Goal: Task Accomplishment & Management: Complete application form

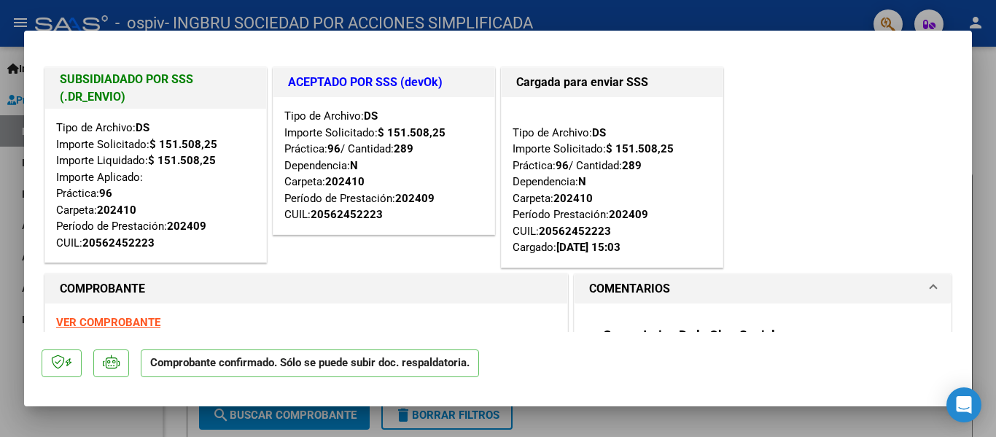
click at [980, 95] on div at bounding box center [498, 218] width 996 height 437
type input "$ 0,00"
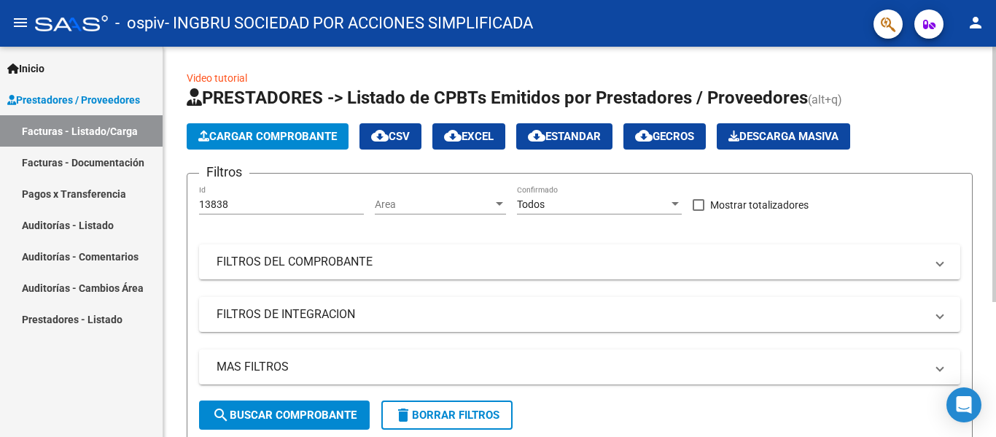
click at [322, 132] on span "Cargar Comprobante" at bounding box center [267, 136] width 138 height 13
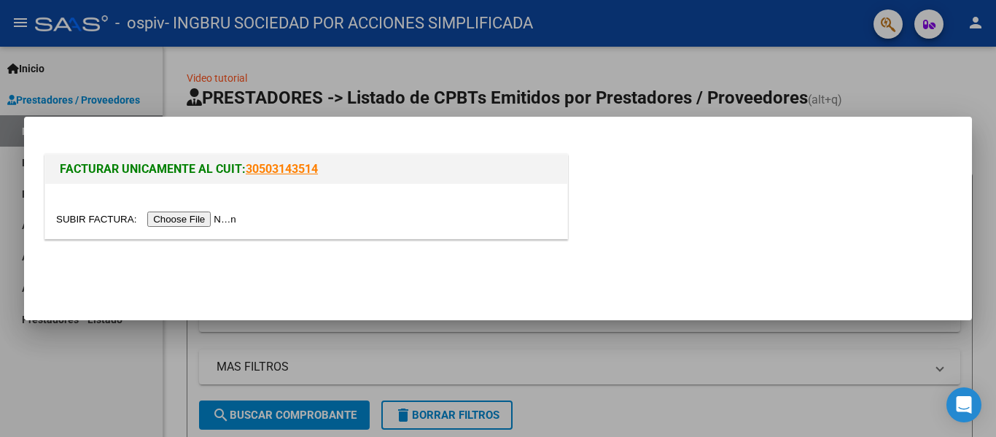
click at [213, 219] on input "file" at bounding box center [148, 218] width 184 height 15
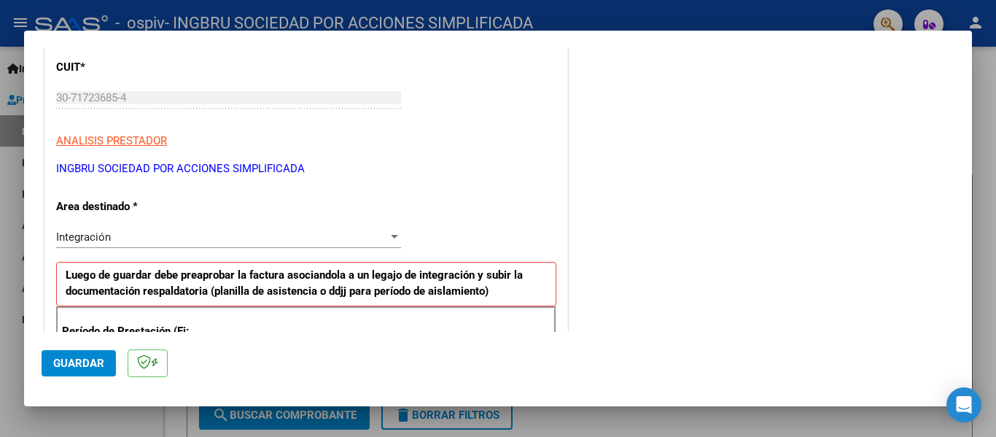
scroll to position [219, 0]
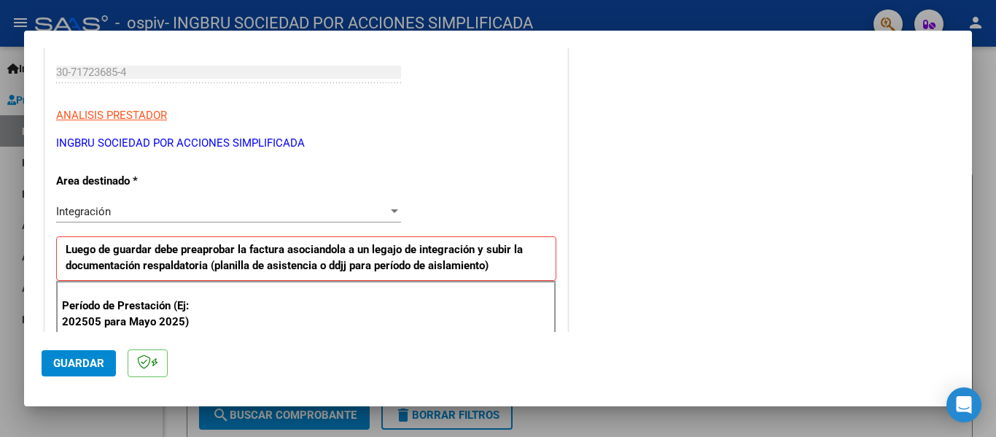
click at [391, 211] on div at bounding box center [394, 211] width 7 height 4
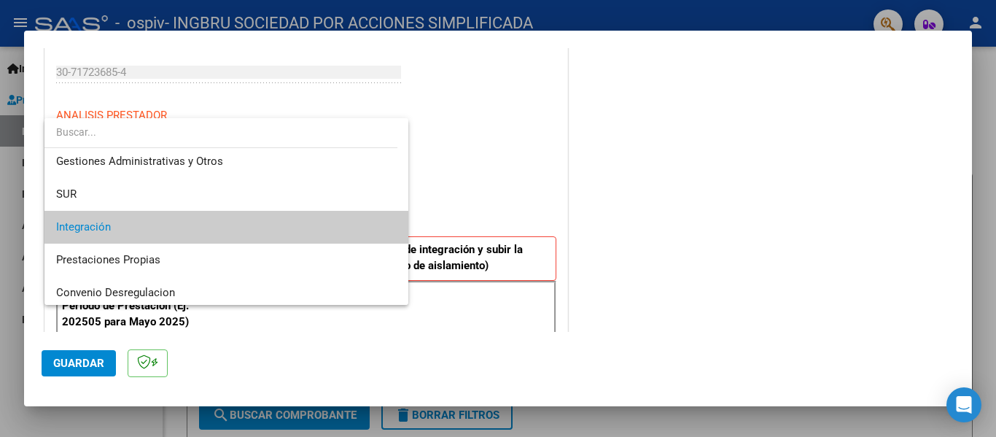
scroll to position [0, 0]
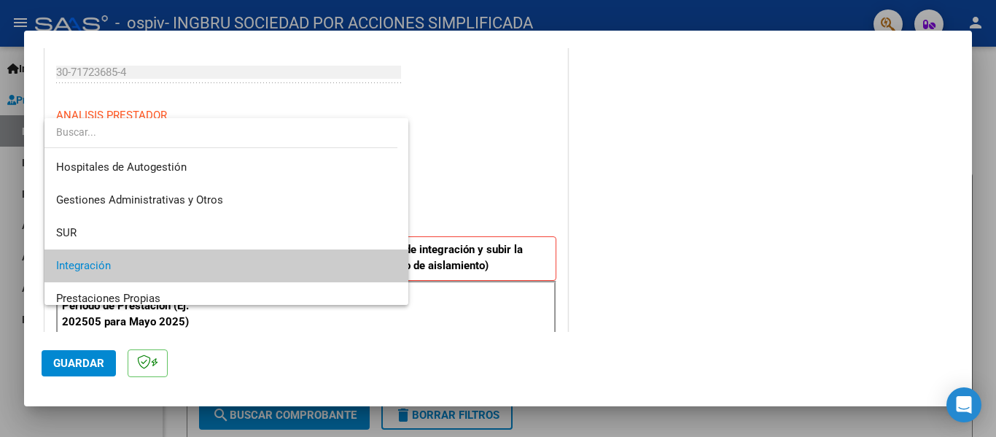
click at [368, 267] on span "Integración" at bounding box center [226, 265] width 340 height 33
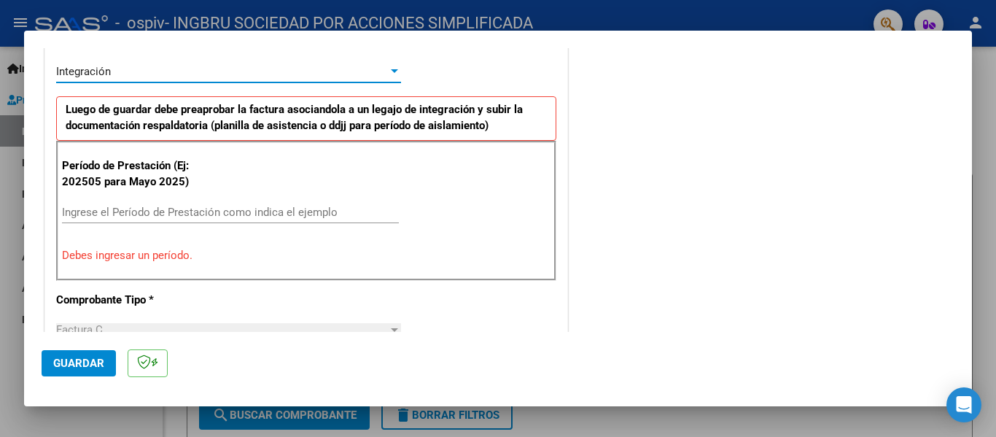
scroll to position [364, 0]
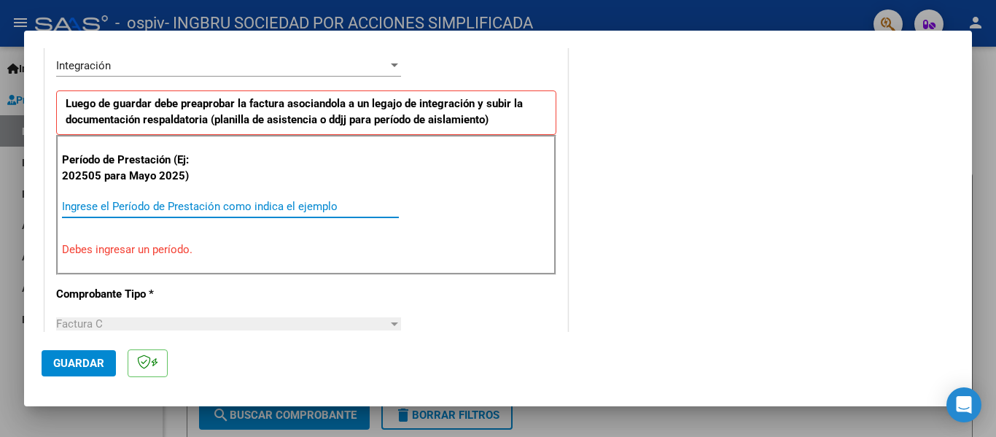
click at [171, 206] on input "Ingrese el Período de Prestación como indica el ejemplo" at bounding box center [230, 206] width 337 height 13
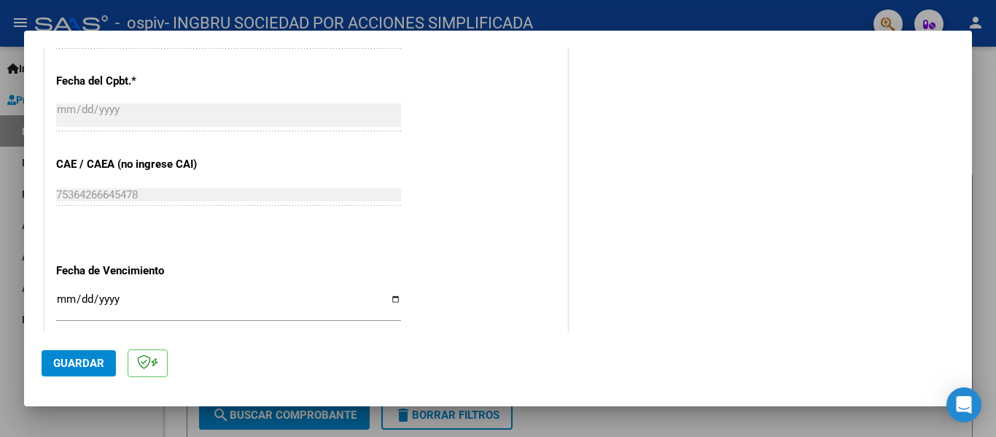
scroll to position [875, 0]
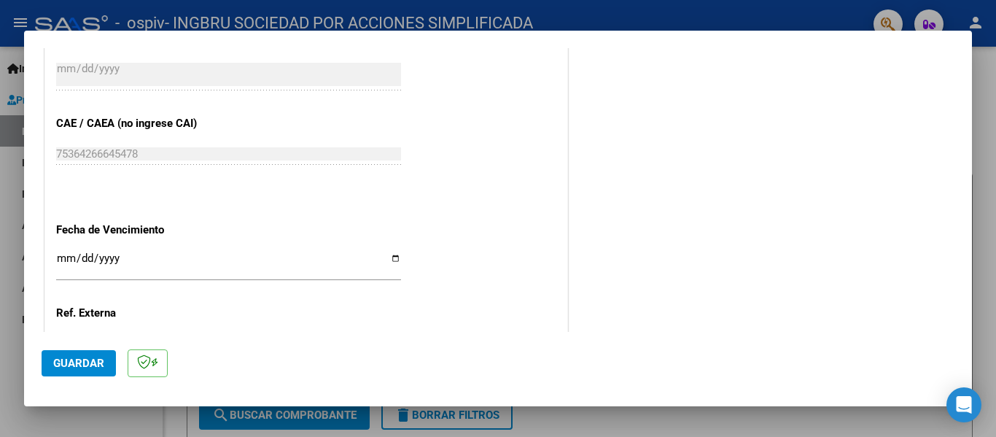
type input "202508"
click at [394, 257] on input "Ingresar la fecha" at bounding box center [228, 263] width 345 height 23
type input "[DATE]"
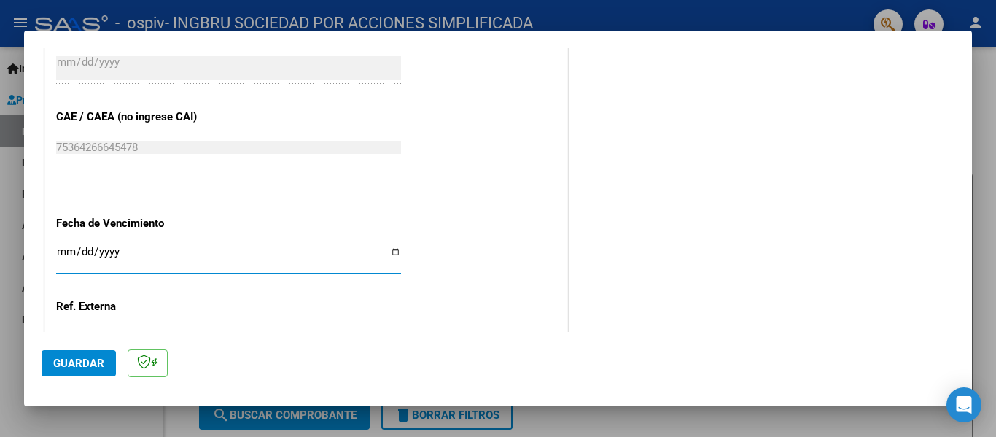
scroll to position [999, 0]
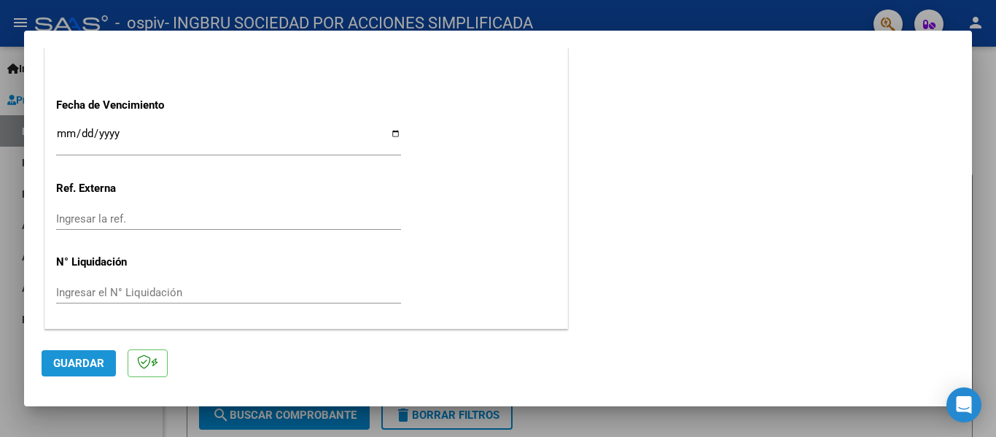
click at [85, 367] on span "Guardar" at bounding box center [78, 362] width 51 height 13
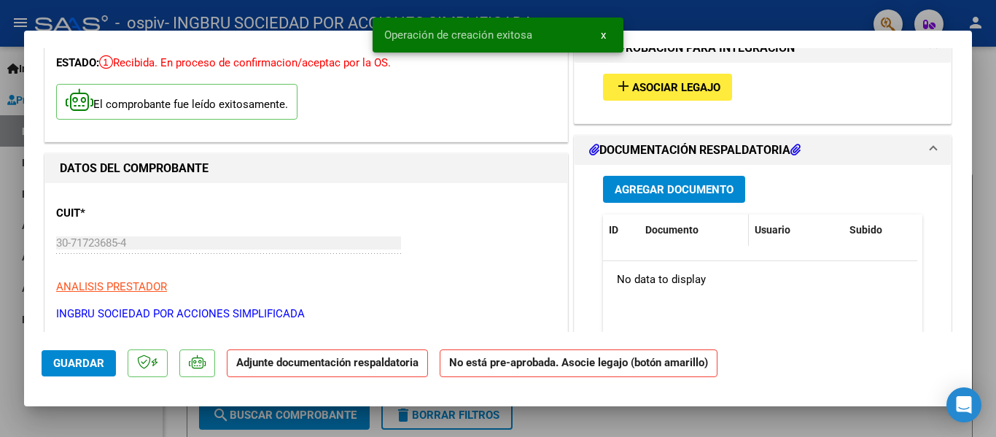
scroll to position [146, 0]
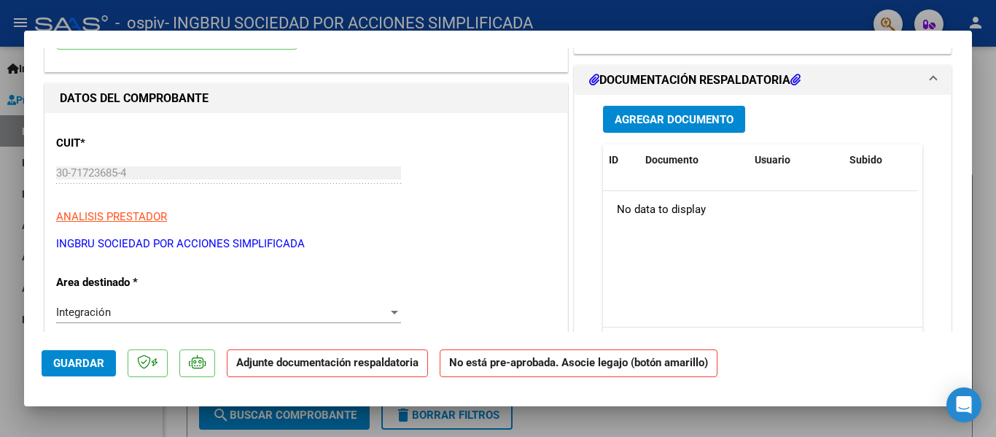
click at [649, 116] on span "Agregar Documento" at bounding box center [673, 119] width 119 height 13
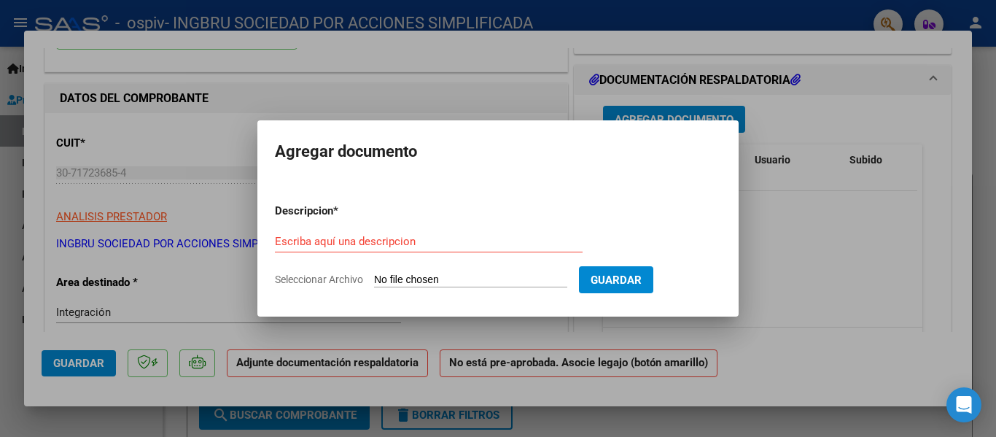
click at [344, 278] on span "Seleccionar Archivo" at bounding box center [319, 279] width 88 height 12
click at [374, 278] on input "Seleccionar Archivo" at bounding box center [470, 280] width 193 height 14
click at [328, 273] on span "Seleccionar Archivo" at bounding box center [319, 279] width 88 height 12
click at [374, 273] on input "Seleccionar Archivo" at bounding box center [470, 280] width 193 height 14
type input "C:\fakepath\scala agosto terapia.pdf"
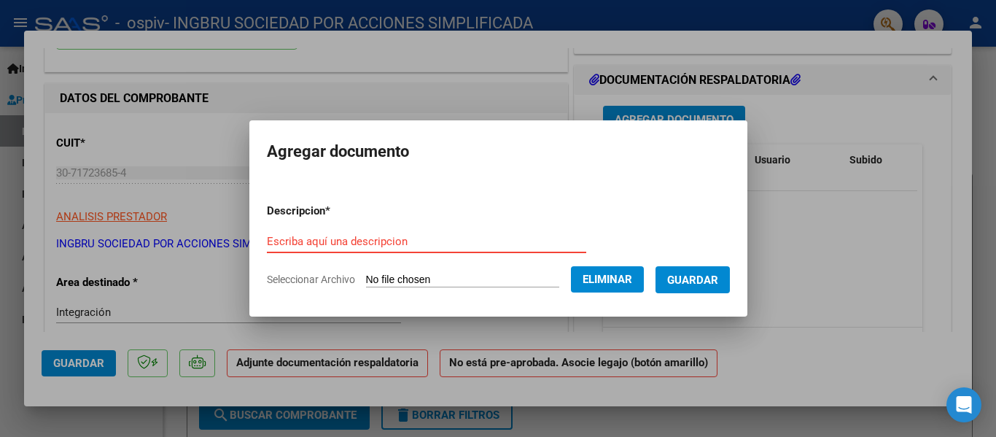
click at [360, 244] on input "Escriba aquí una descripcion" at bounding box center [426, 241] width 319 height 13
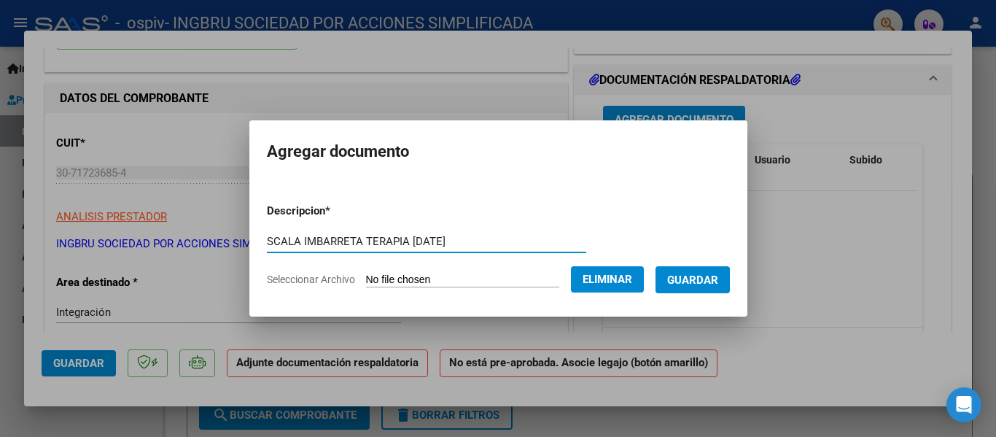
type input "SCALA IMBARRETA TERAPIA [DATE]"
click at [718, 278] on span "Guardar" at bounding box center [692, 279] width 51 height 13
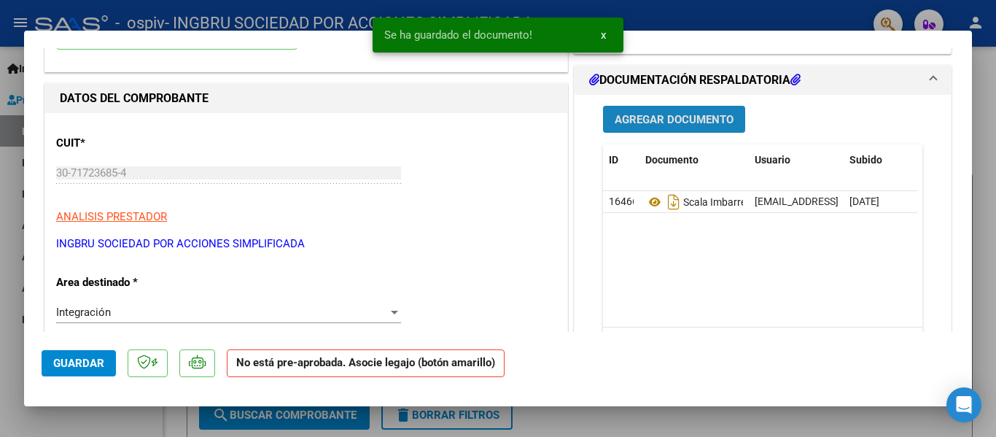
click at [694, 117] on span "Agregar Documento" at bounding box center [673, 119] width 119 height 13
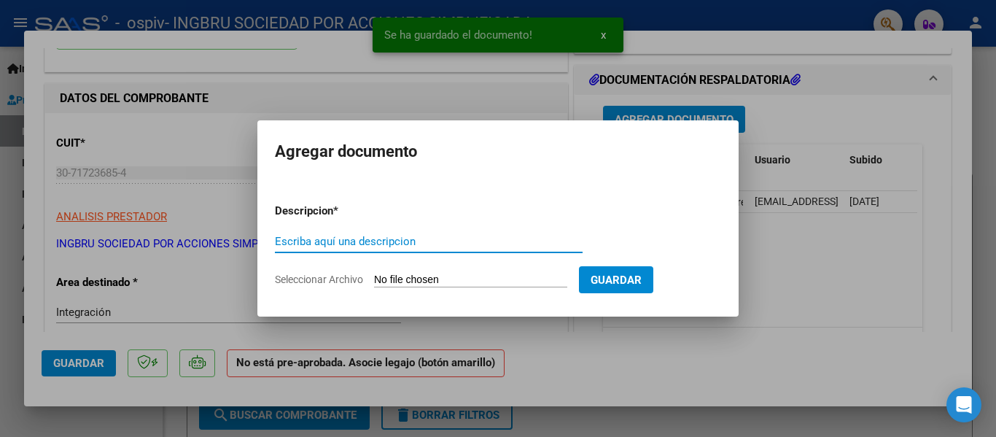
click at [457, 275] on input "Seleccionar Archivo" at bounding box center [470, 280] width 193 height 14
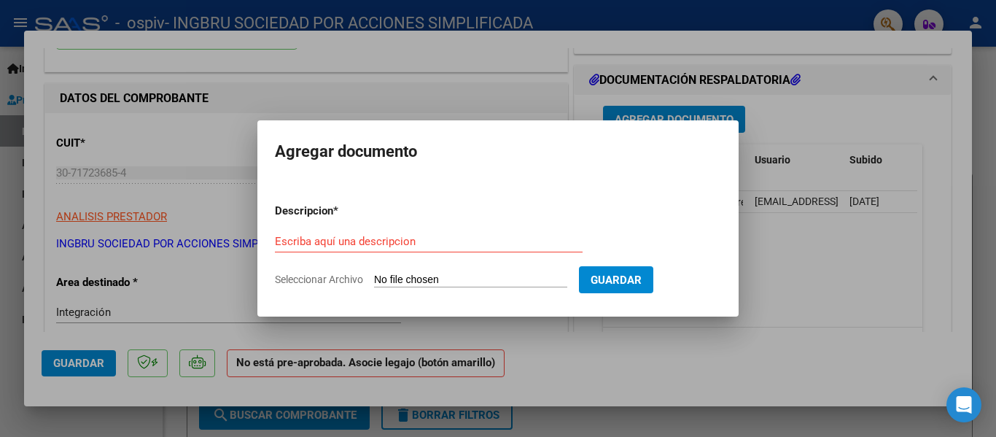
type input "C:\fakepath\scala autorización agosto .pdf"
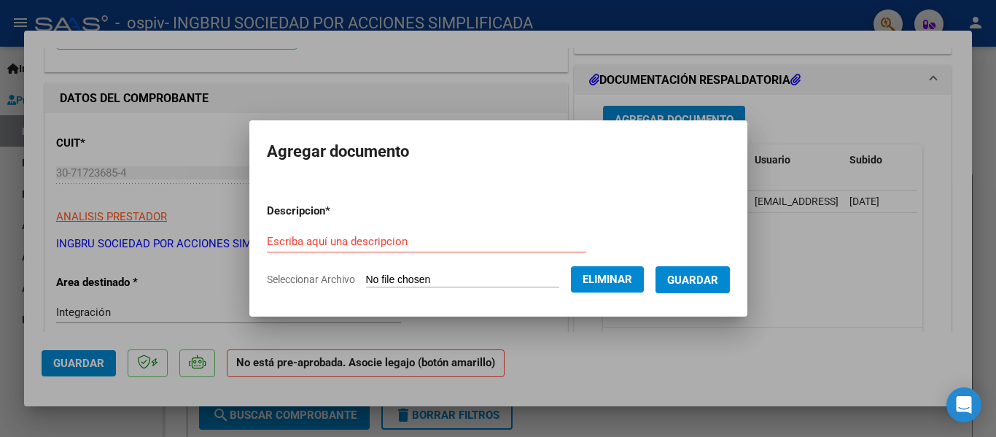
click at [359, 239] on input "Escriba aquí una descripcion" at bounding box center [426, 241] width 319 height 13
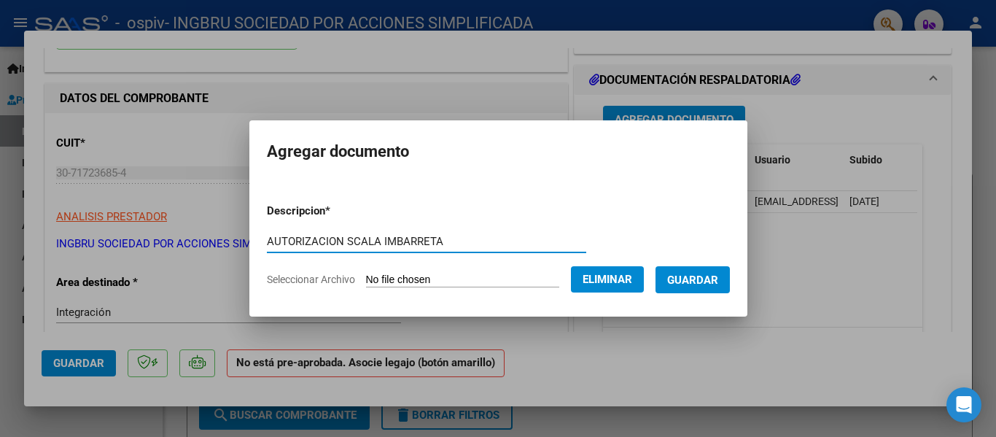
type input "AUTORIZACION SCALA IMBARRETA"
click at [710, 285] on span "Guardar" at bounding box center [692, 279] width 51 height 13
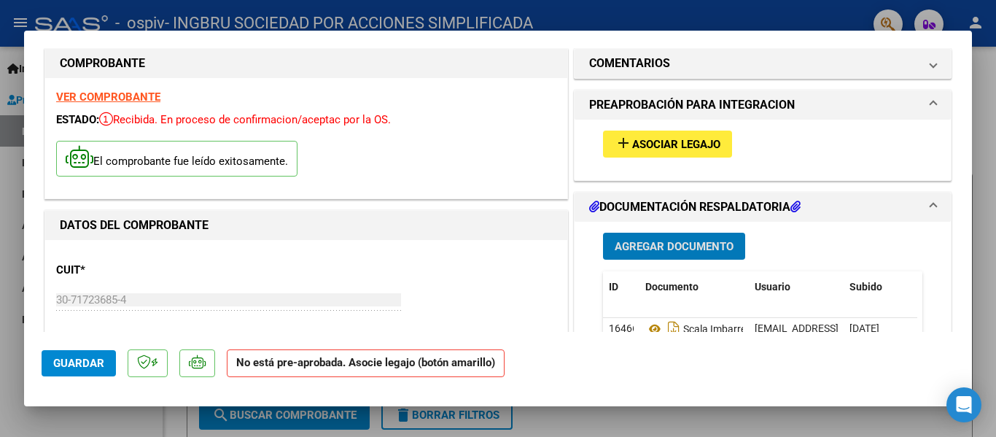
scroll to position [0, 0]
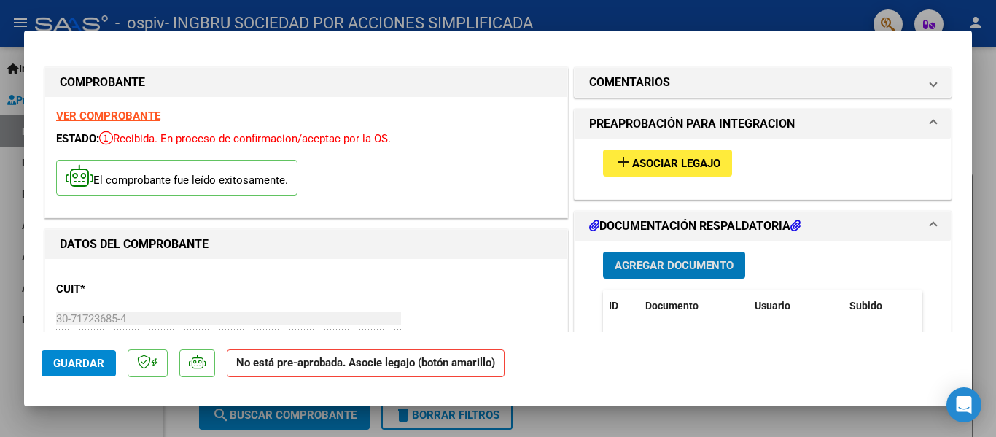
click at [699, 165] on span "Asociar Legajo" at bounding box center [676, 163] width 88 height 13
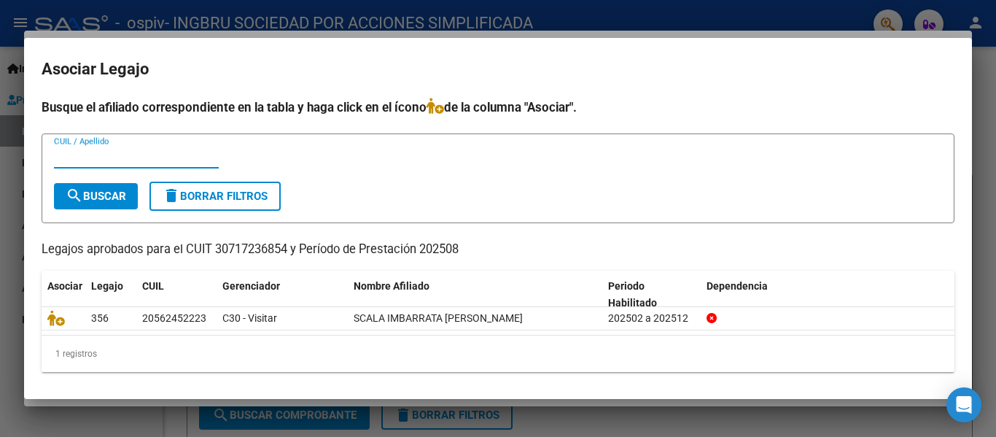
click at [81, 159] on input "CUIL / Apellido" at bounding box center [136, 156] width 165 height 13
type input "SCALA IMBARRETA"
click at [98, 184] on button "search Buscar" at bounding box center [96, 196] width 84 height 26
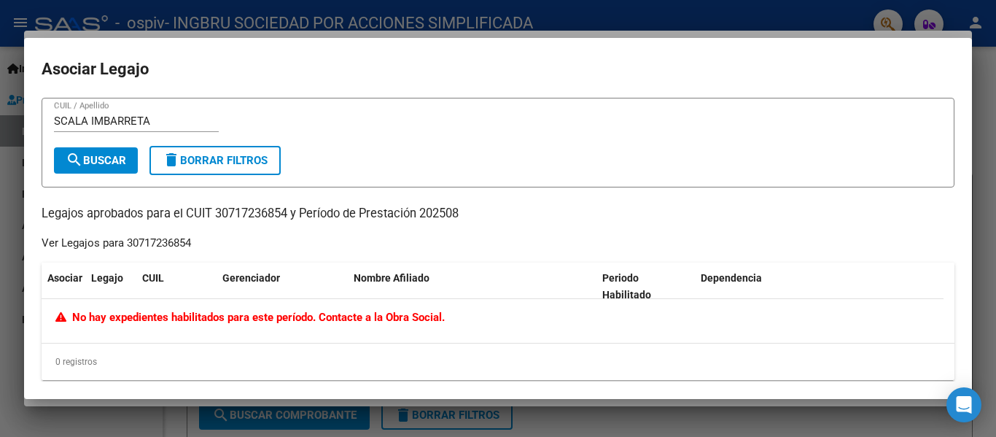
click at [986, 90] on div at bounding box center [498, 218] width 996 height 437
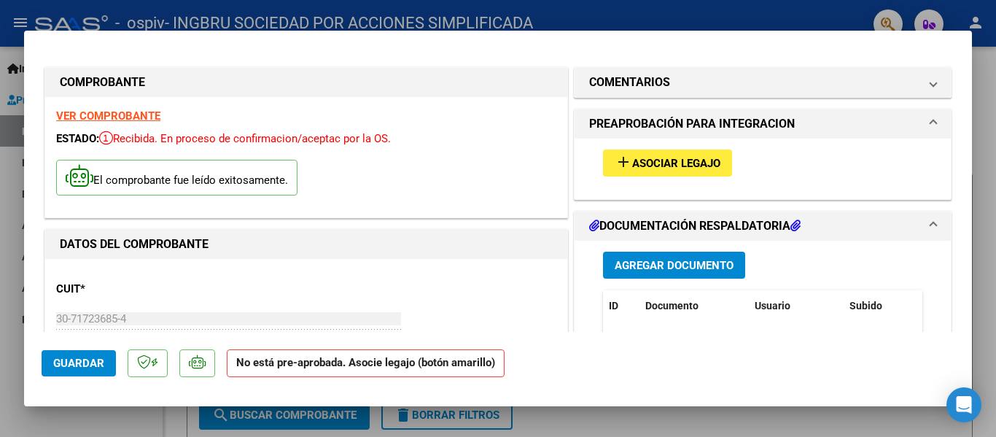
click at [681, 163] on span "Asociar Legajo" at bounding box center [676, 163] width 88 height 13
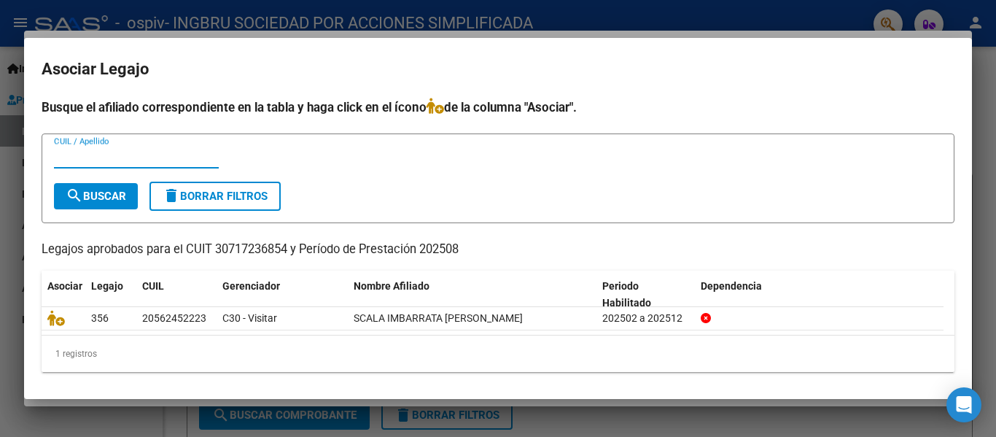
scroll to position [3, 0]
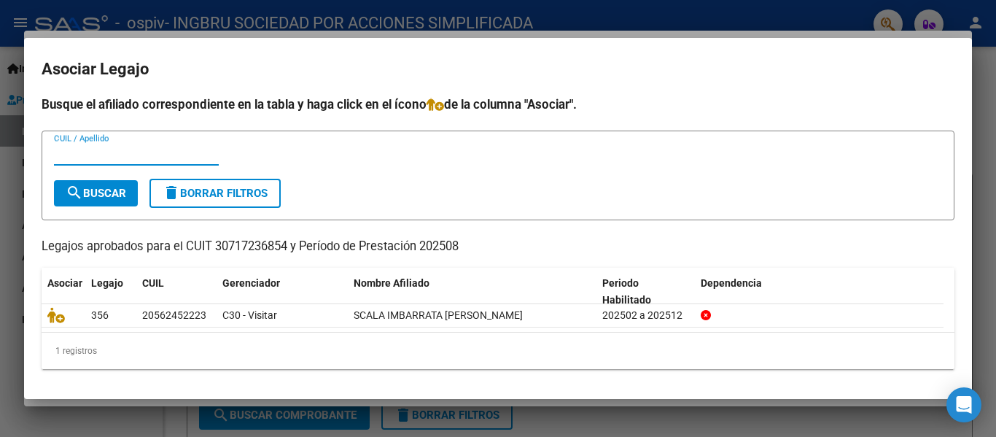
click at [986, 58] on div at bounding box center [498, 218] width 996 height 437
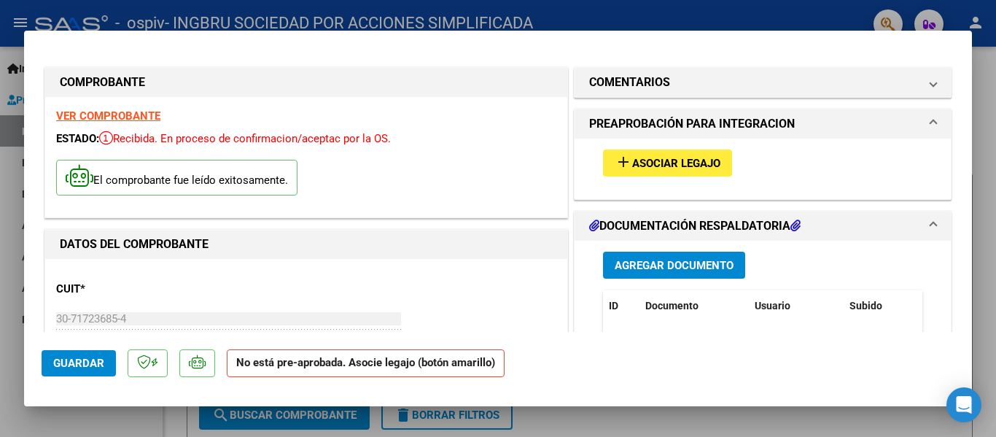
click at [688, 166] on span "Asociar Legajo" at bounding box center [676, 163] width 88 height 13
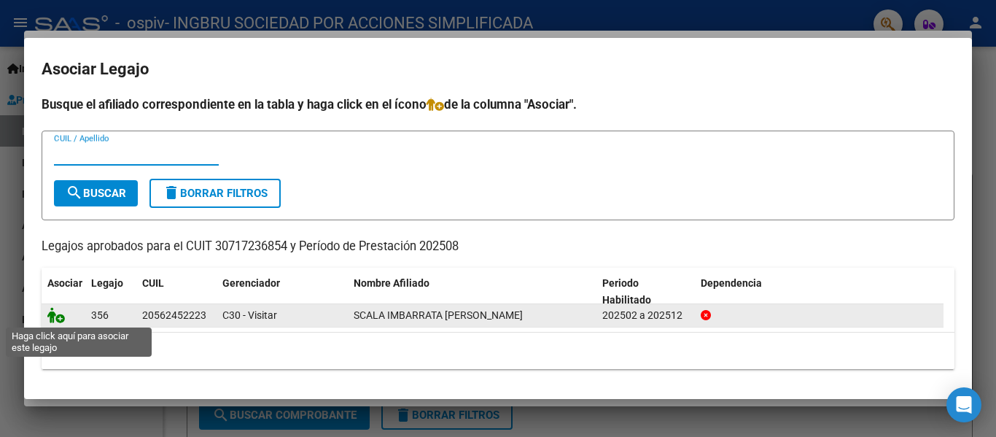
click at [56, 315] on icon at bounding box center [55, 315] width 17 height 16
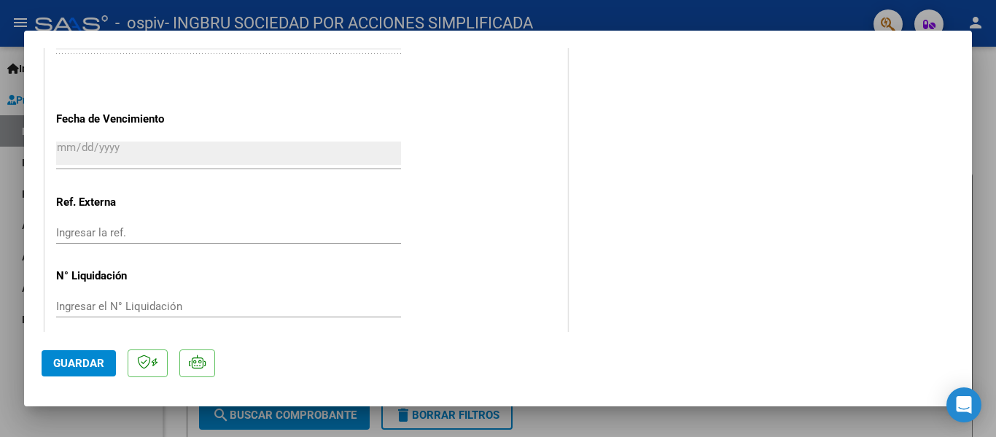
scroll to position [1021, 0]
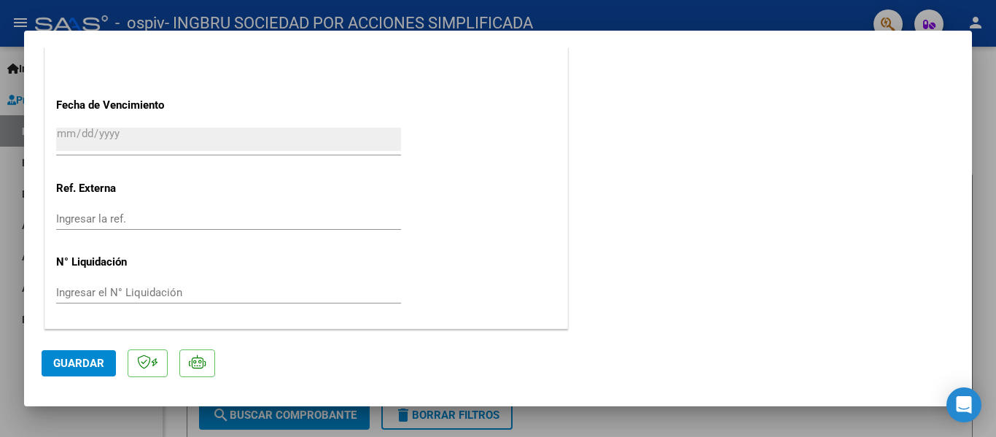
click at [73, 368] on span "Guardar" at bounding box center [78, 362] width 51 height 13
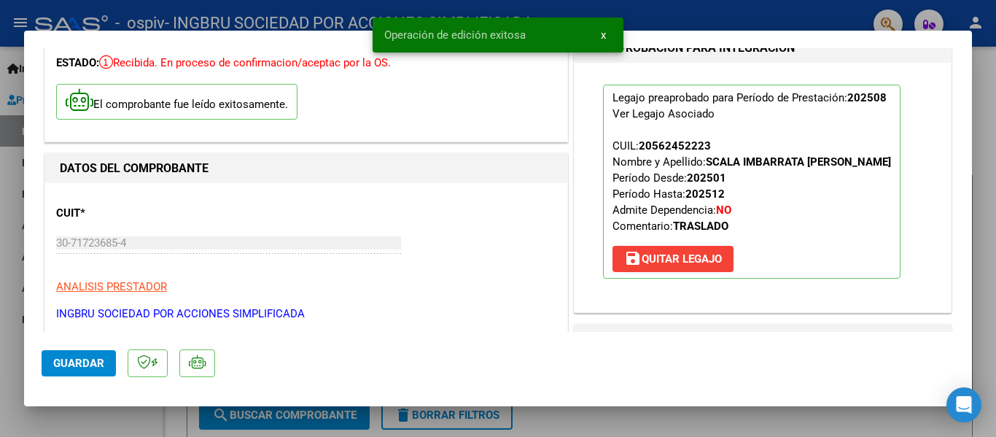
scroll to position [0, 0]
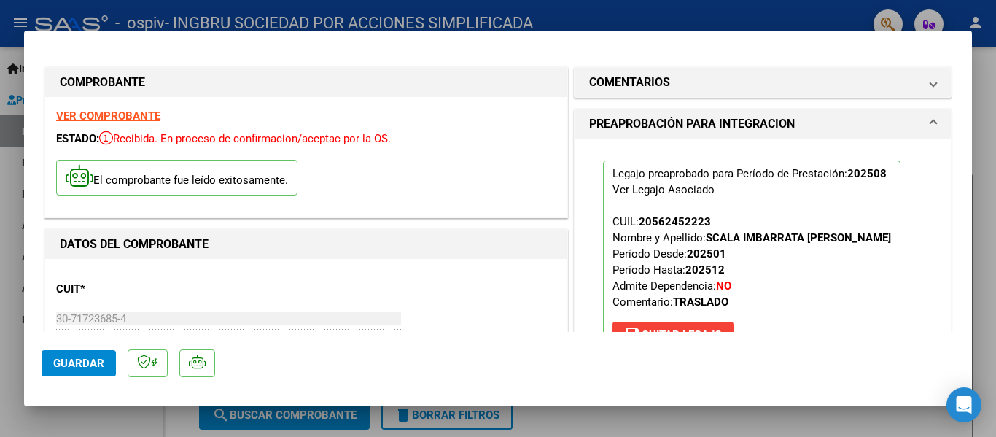
click at [990, 113] on div at bounding box center [498, 218] width 996 height 437
type input "$ 0,00"
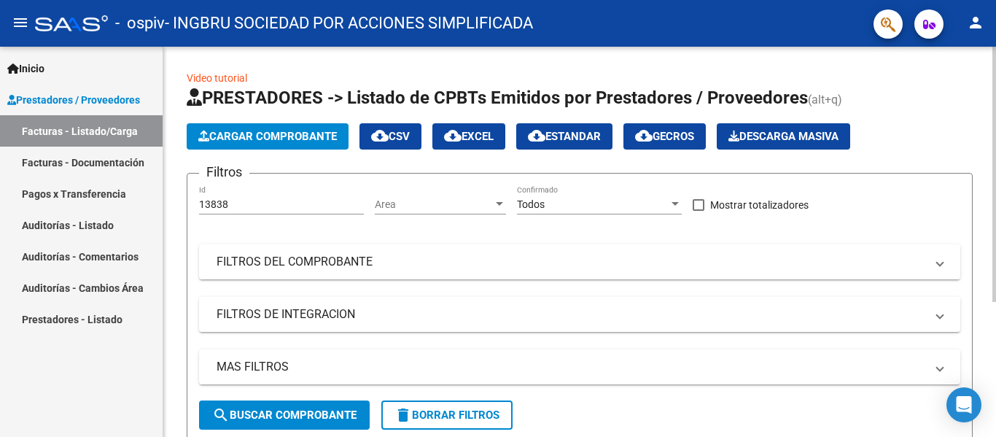
click at [237, 133] on span "Cargar Comprobante" at bounding box center [267, 136] width 138 height 13
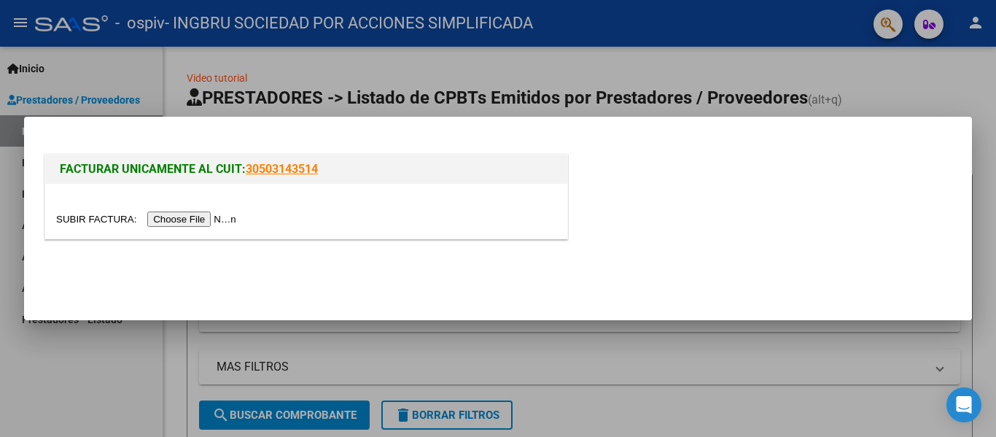
click at [214, 218] on input "file" at bounding box center [148, 218] width 184 height 15
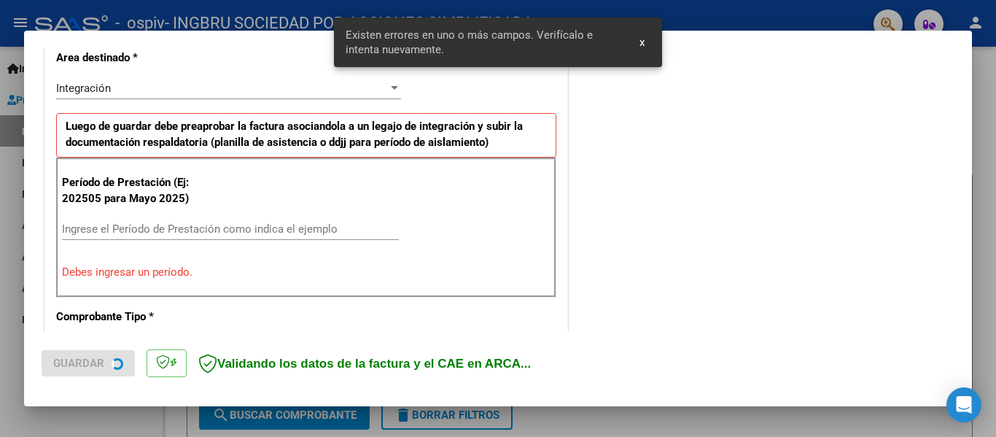
scroll to position [366, 0]
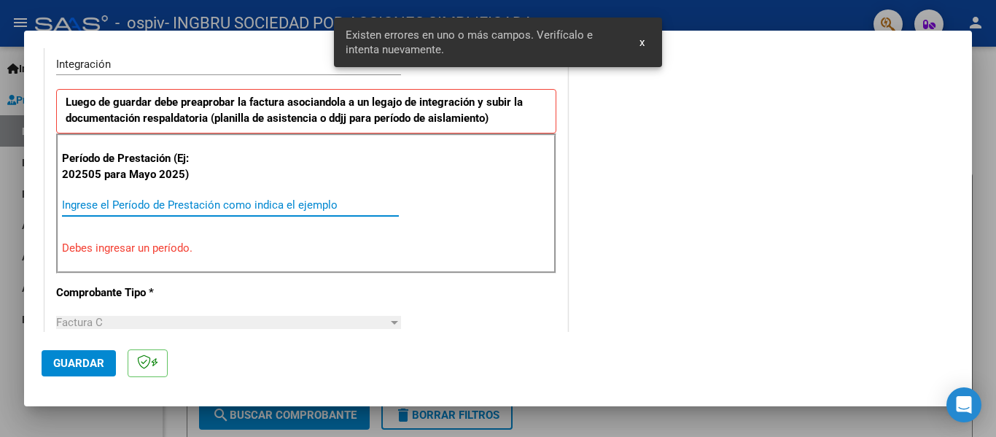
click at [140, 204] on input "Ingrese el Período de Prestación como indica el ejemplo" at bounding box center [230, 204] width 337 height 13
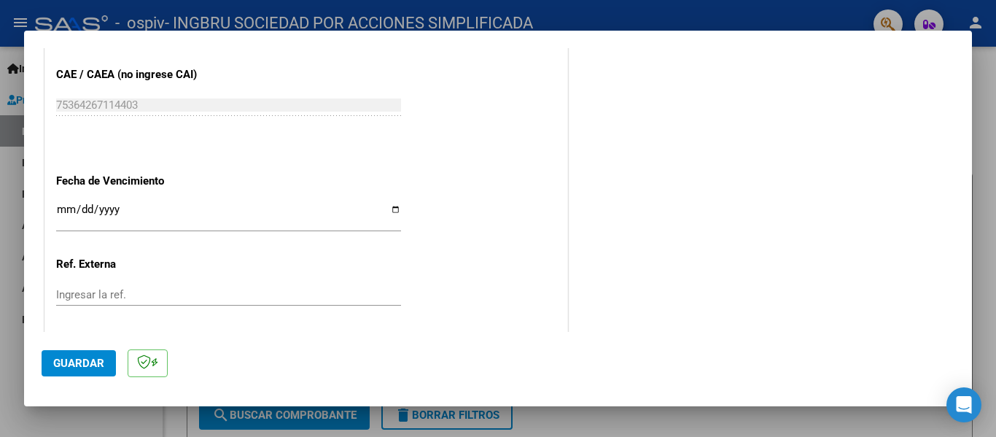
scroll to position [926, 0]
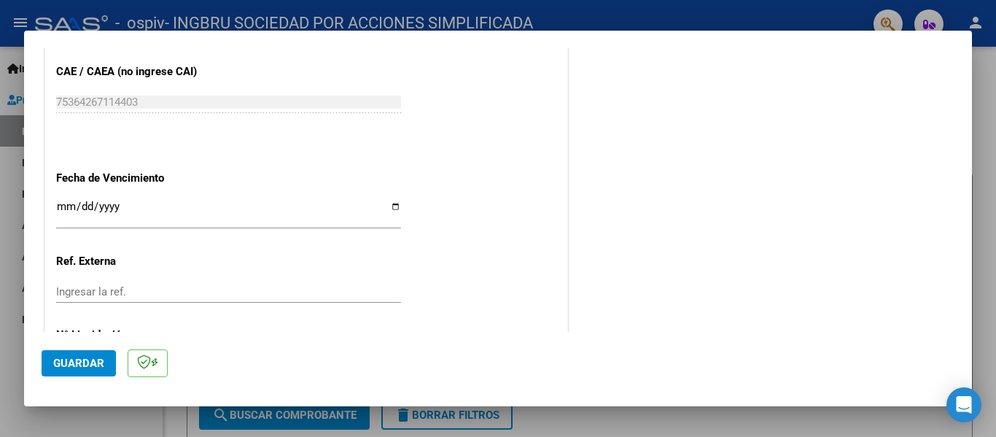
type input "202508"
click at [391, 205] on input "Ingresar la fecha" at bounding box center [228, 211] width 345 height 23
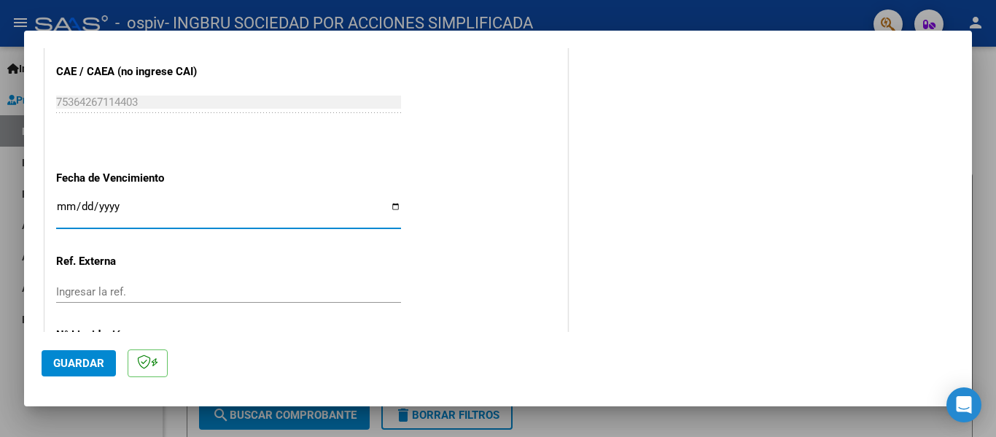
type input "[DATE]"
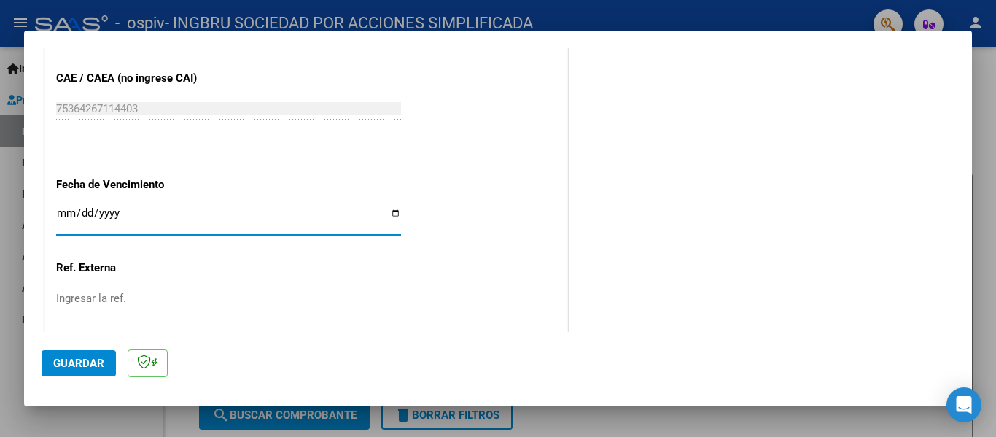
scroll to position [999, 0]
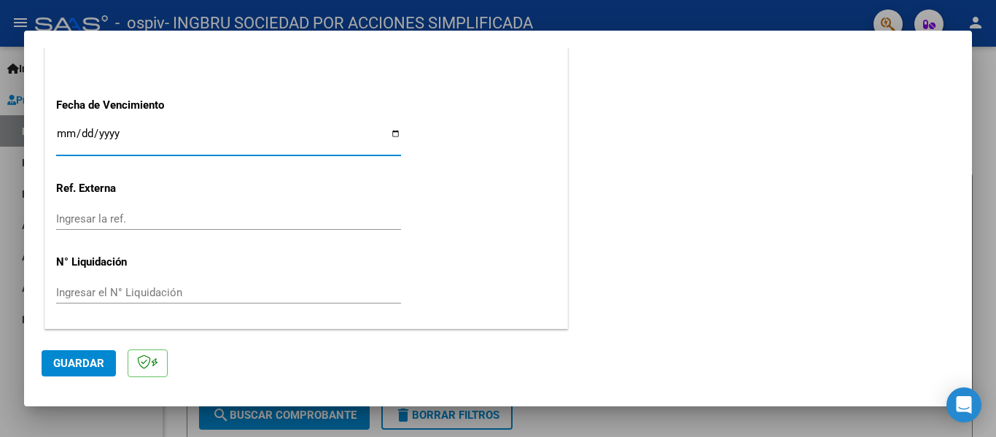
click at [78, 366] on span "Guardar" at bounding box center [78, 362] width 51 height 13
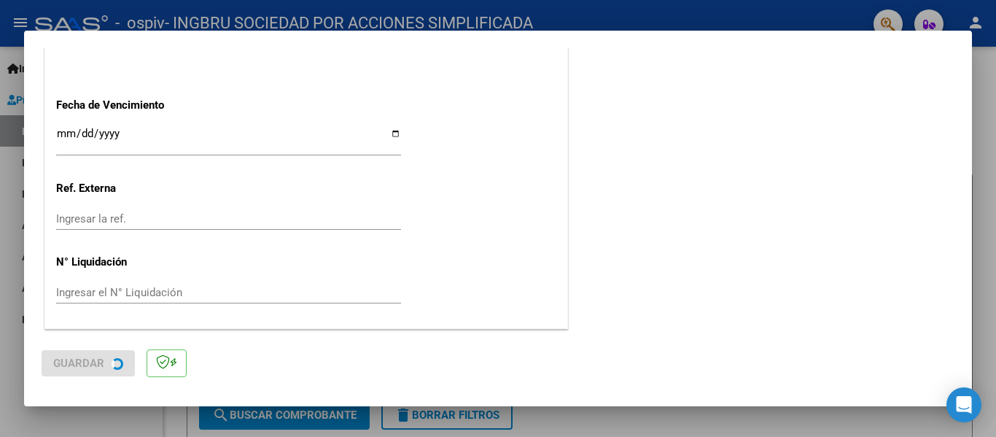
scroll to position [0, 0]
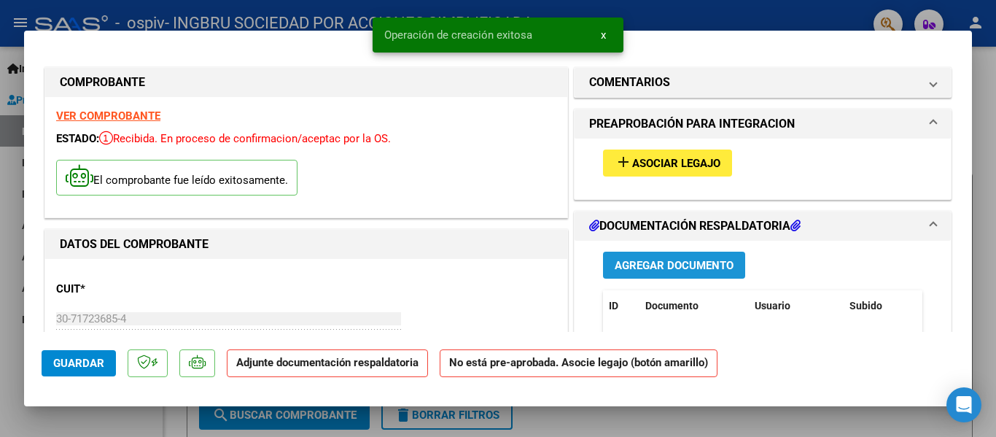
click at [716, 263] on span "Agregar Documento" at bounding box center [673, 265] width 119 height 13
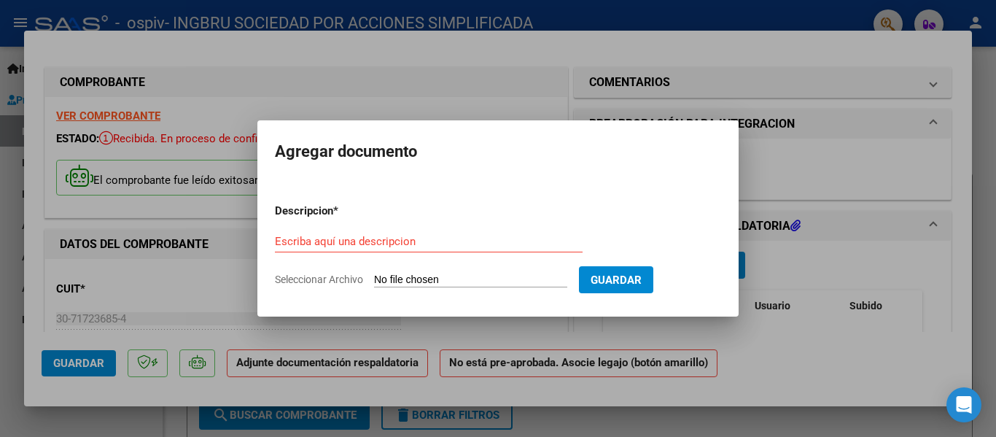
click at [418, 276] on input "Seleccionar Archivo" at bounding box center [470, 280] width 193 height 14
click at [426, 244] on input "Escriba aquí una descripcion" at bounding box center [429, 241] width 308 height 13
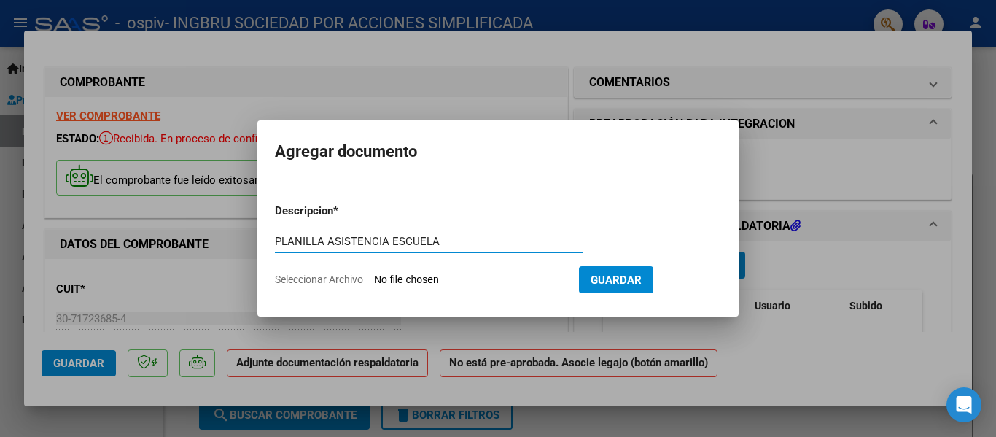
type input "PLANILLA ASISTENCIA ESCUELA"
click at [509, 276] on input "Seleccionar Archivo" at bounding box center [470, 280] width 193 height 14
type input "C:\fakepath\scala imbarreta escuela agosto .pdf"
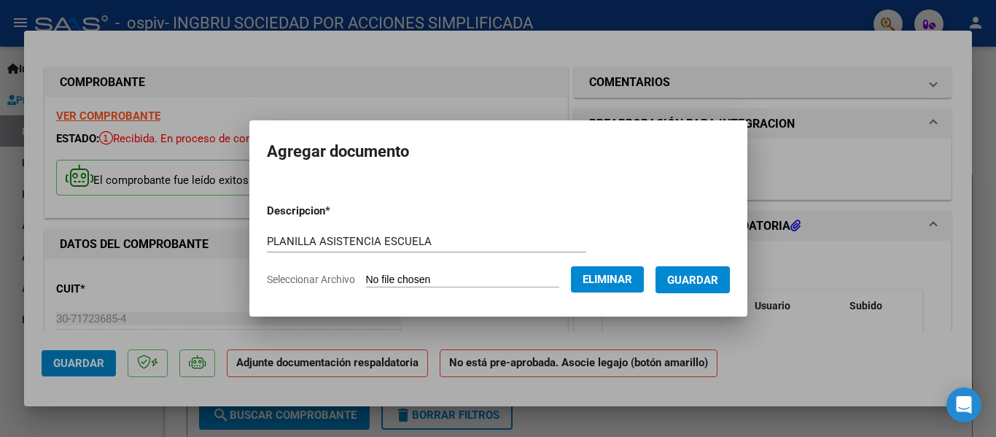
click at [718, 273] on span "Guardar" at bounding box center [692, 279] width 51 height 13
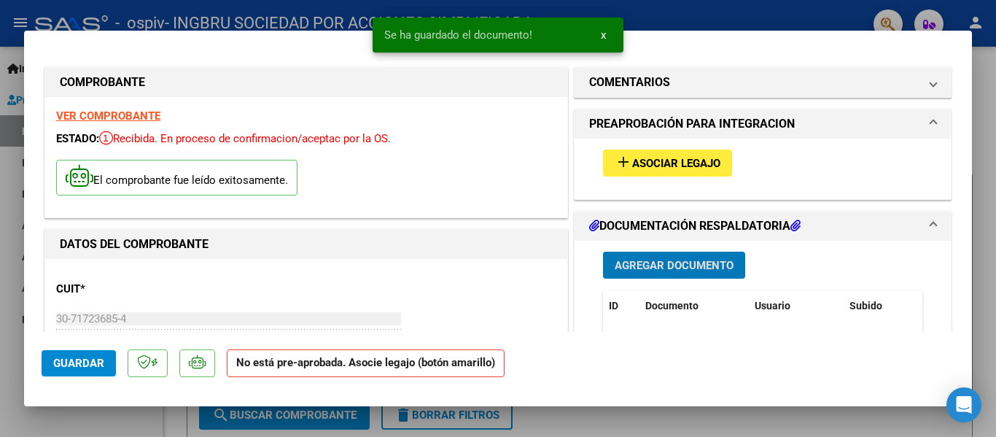
click at [695, 264] on span "Agregar Documento" at bounding box center [673, 265] width 119 height 13
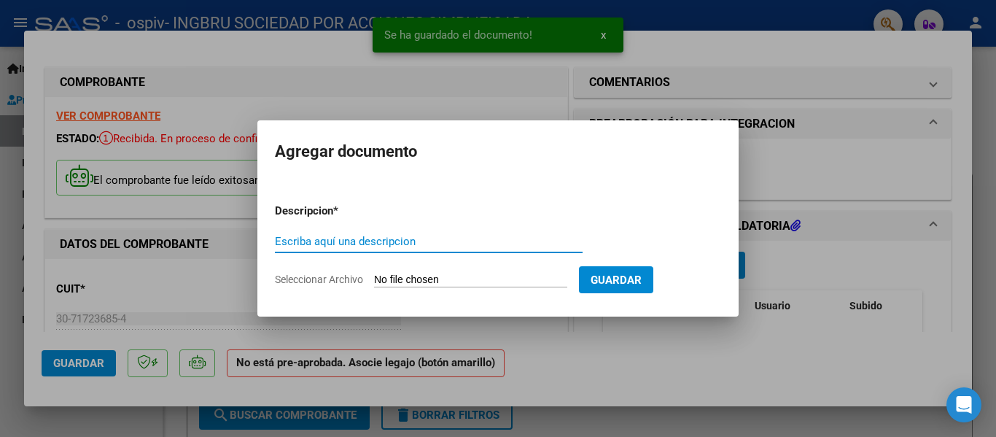
click at [448, 244] on input "Escriba aquí una descripcion" at bounding box center [429, 241] width 308 height 13
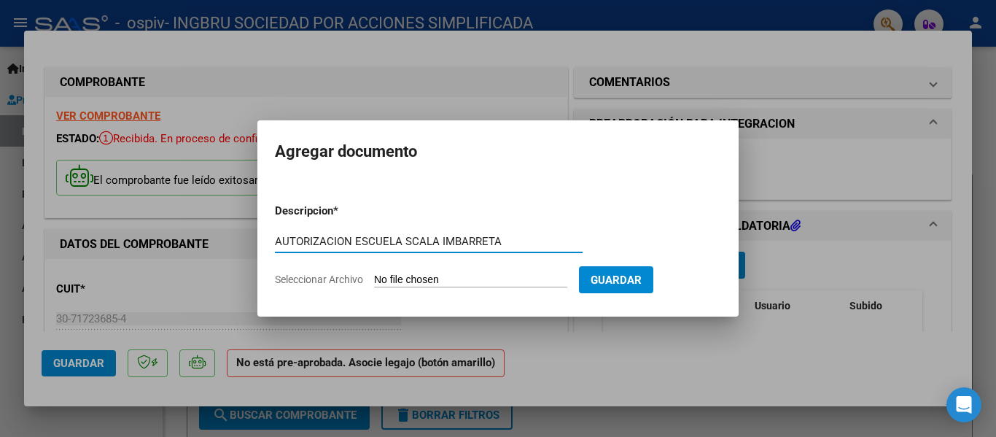
type input "AUTORIZACION ESCUELA SCALA IMBARRETA"
click at [478, 275] on input "Seleccionar Archivo" at bounding box center [470, 280] width 193 height 14
type input "C:\fakepath\autorización escuela scala agosto .pdf"
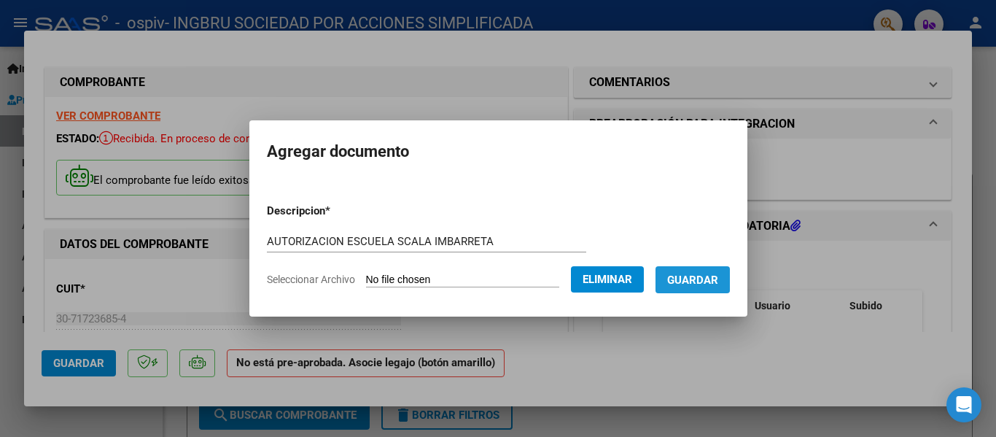
click at [704, 273] on span "Guardar" at bounding box center [692, 279] width 51 height 13
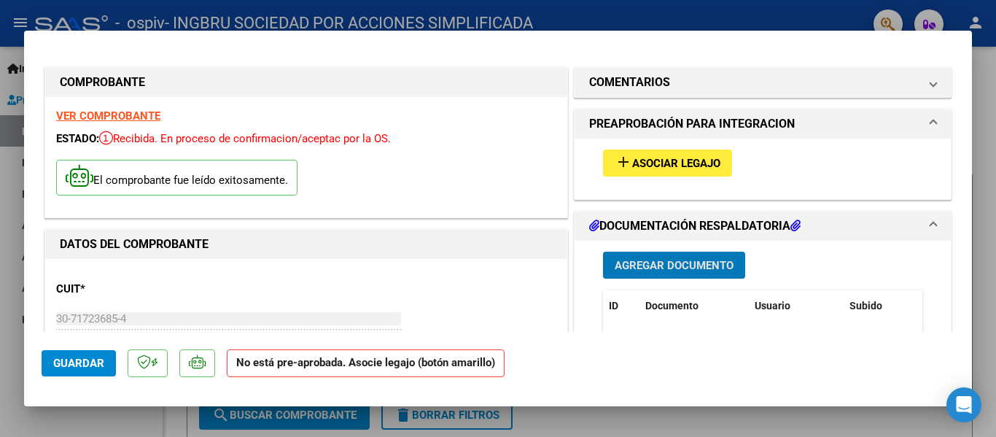
click at [678, 158] on span "Asociar Legajo" at bounding box center [676, 163] width 88 height 13
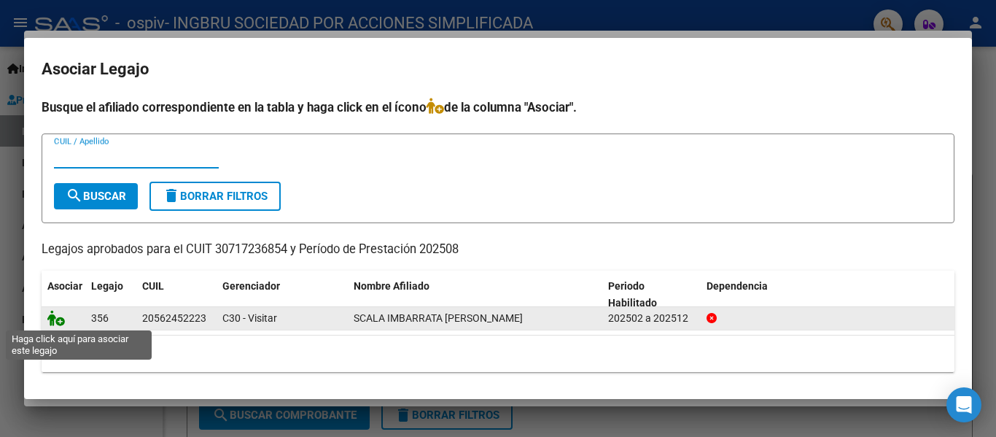
click at [55, 316] on icon at bounding box center [55, 318] width 17 height 16
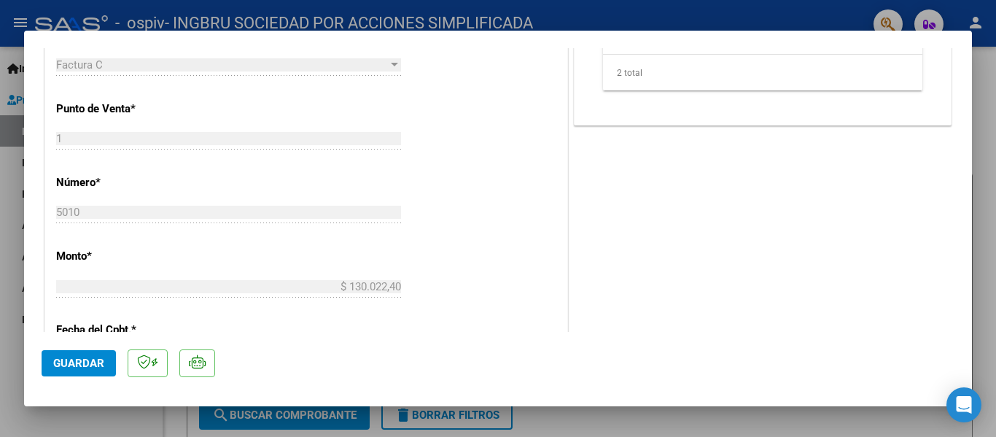
scroll to position [656, 0]
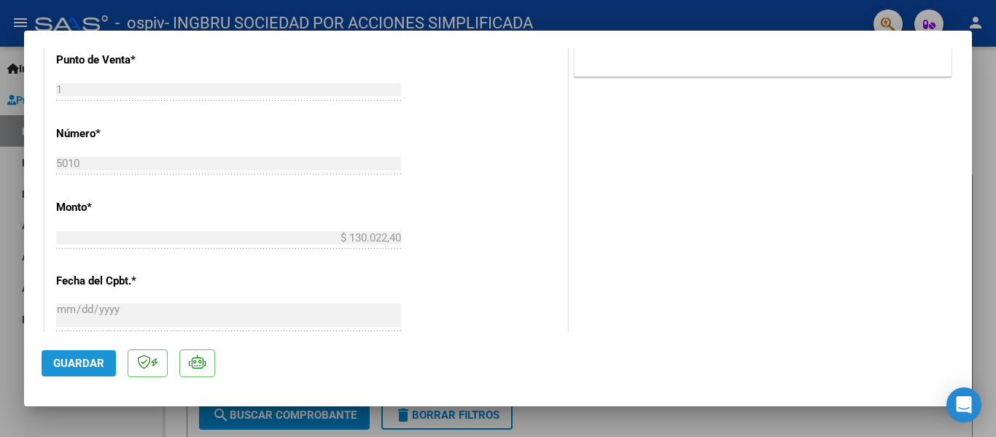
click at [79, 369] on span "Guardar" at bounding box center [78, 362] width 51 height 13
click at [103, 367] on button "Guardar" at bounding box center [79, 363] width 74 height 26
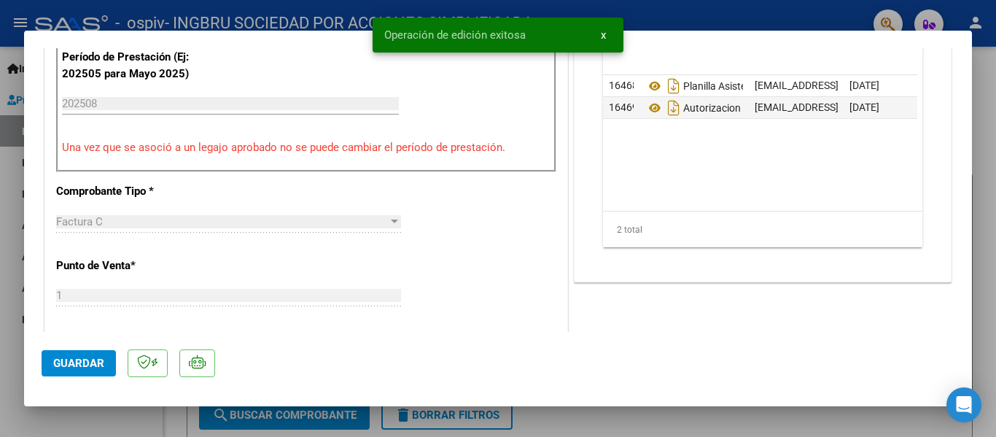
scroll to position [437, 0]
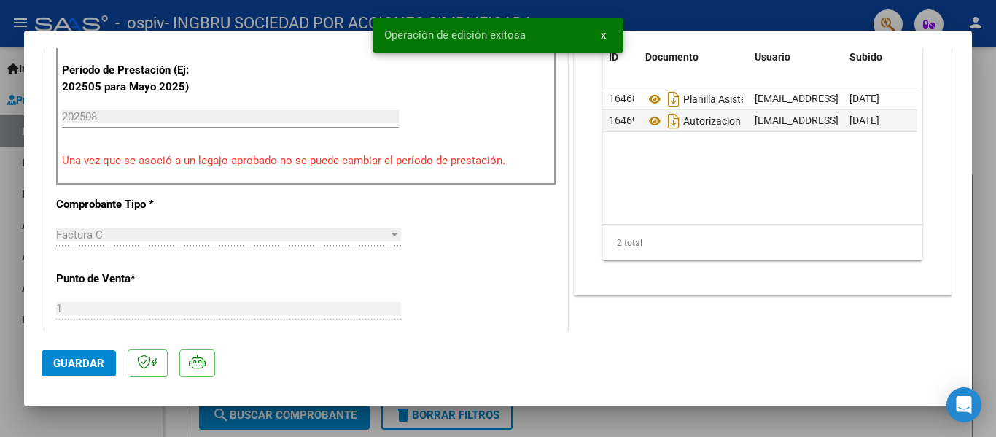
click at [989, 151] on div at bounding box center [498, 218] width 996 height 437
type input "$ 0,00"
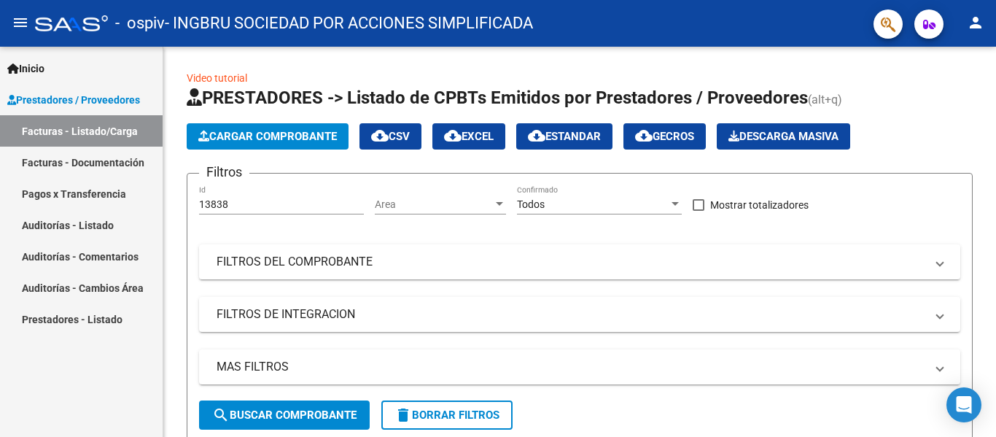
click at [95, 93] on span "Prestadores / Proveedores" at bounding box center [73, 100] width 133 height 16
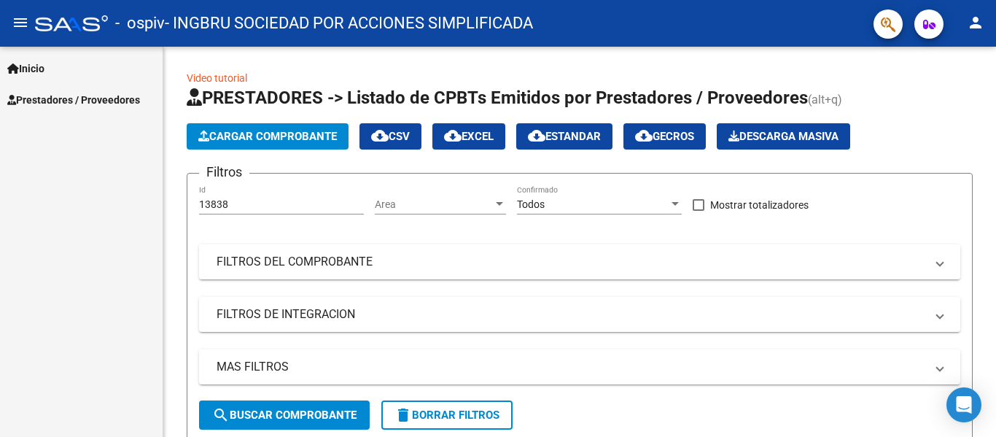
click at [71, 110] on link "Prestadores / Proveedores" at bounding box center [81, 99] width 163 height 31
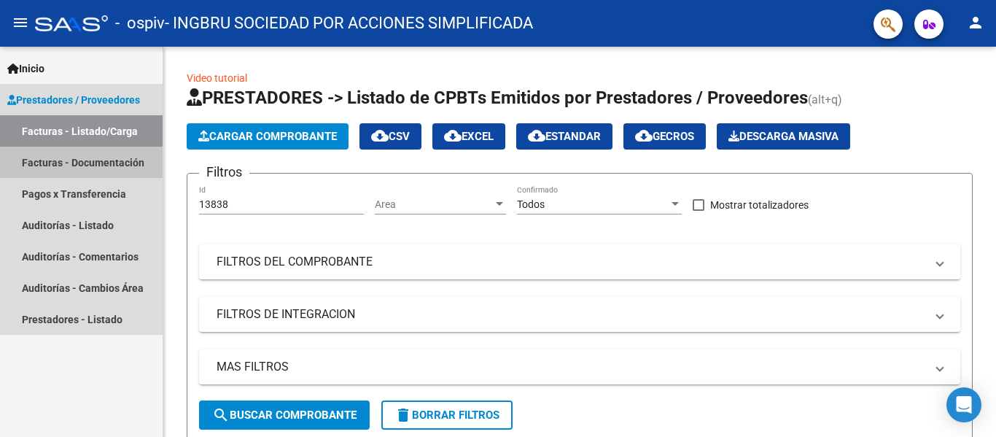
click at [78, 158] on link "Facturas - Documentación" at bounding box center [81, 161] width 163 height 31
